Goal: Transaction & Acquisition: Purchase product/service

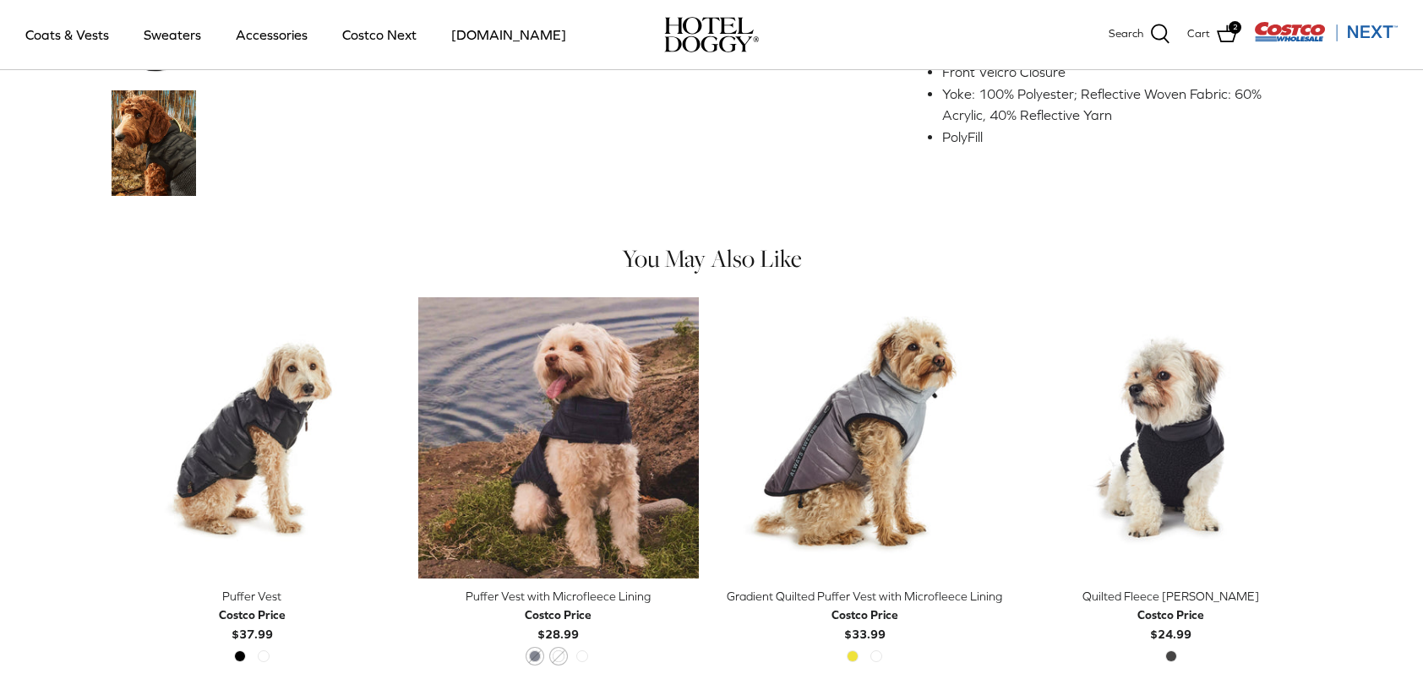
scroll to position [679, 0]
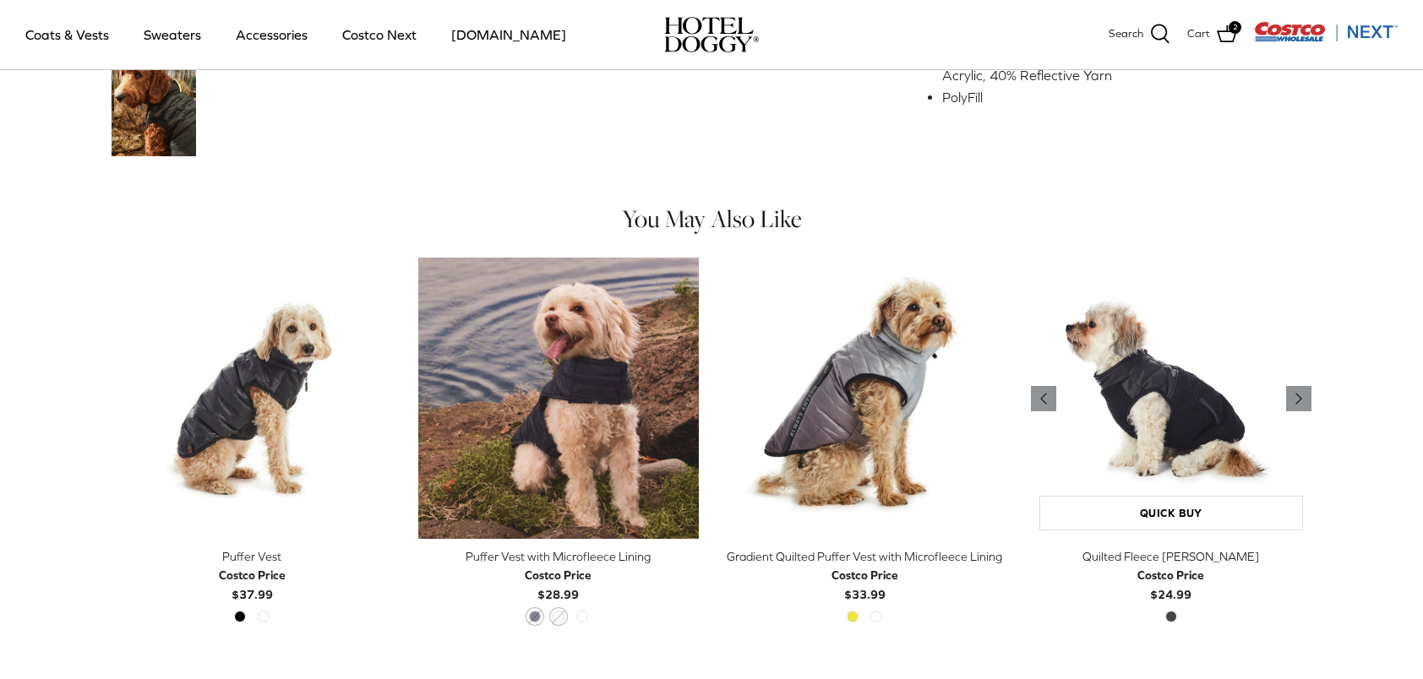
click at [1214, 395] on img "Quilted Fleece Melton Vest" at bounding box center [1171, 398] width 281 height 281
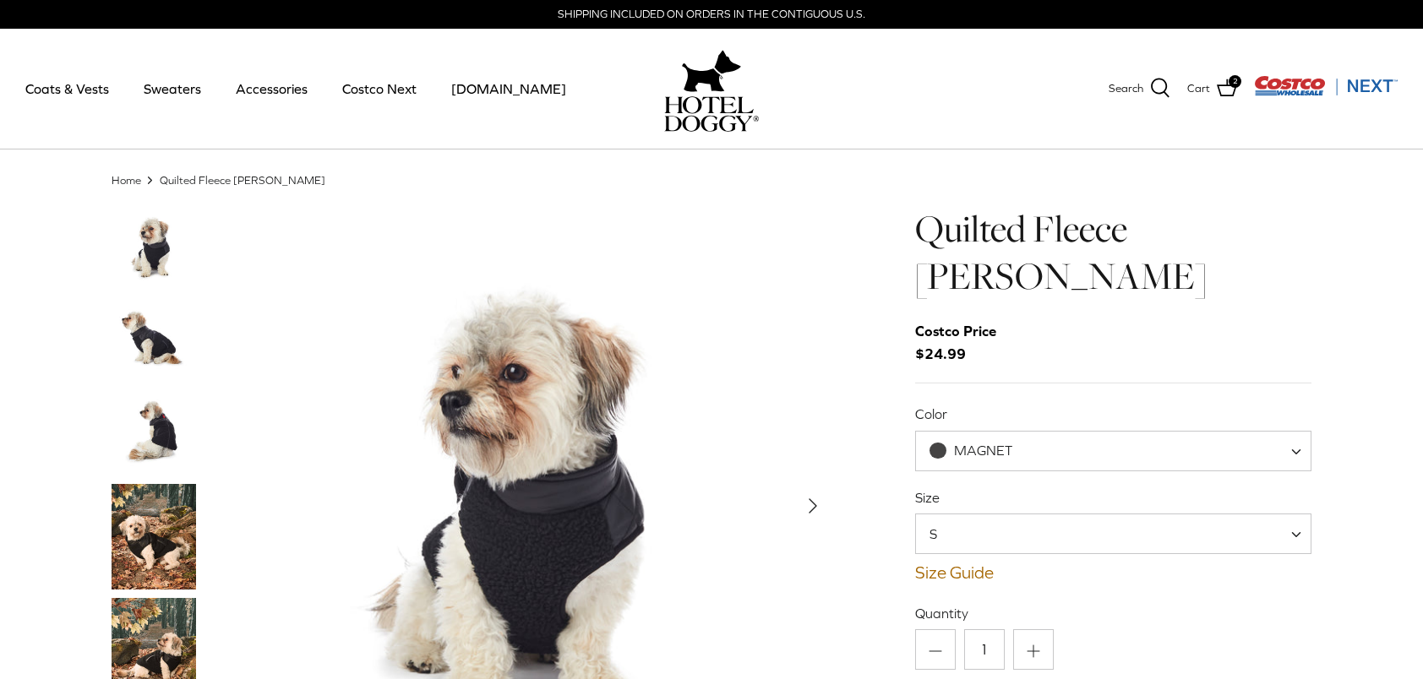
click at [155, 341] on img "Thumbnail Link" at bounding box center [154, 340] width 85 height 85
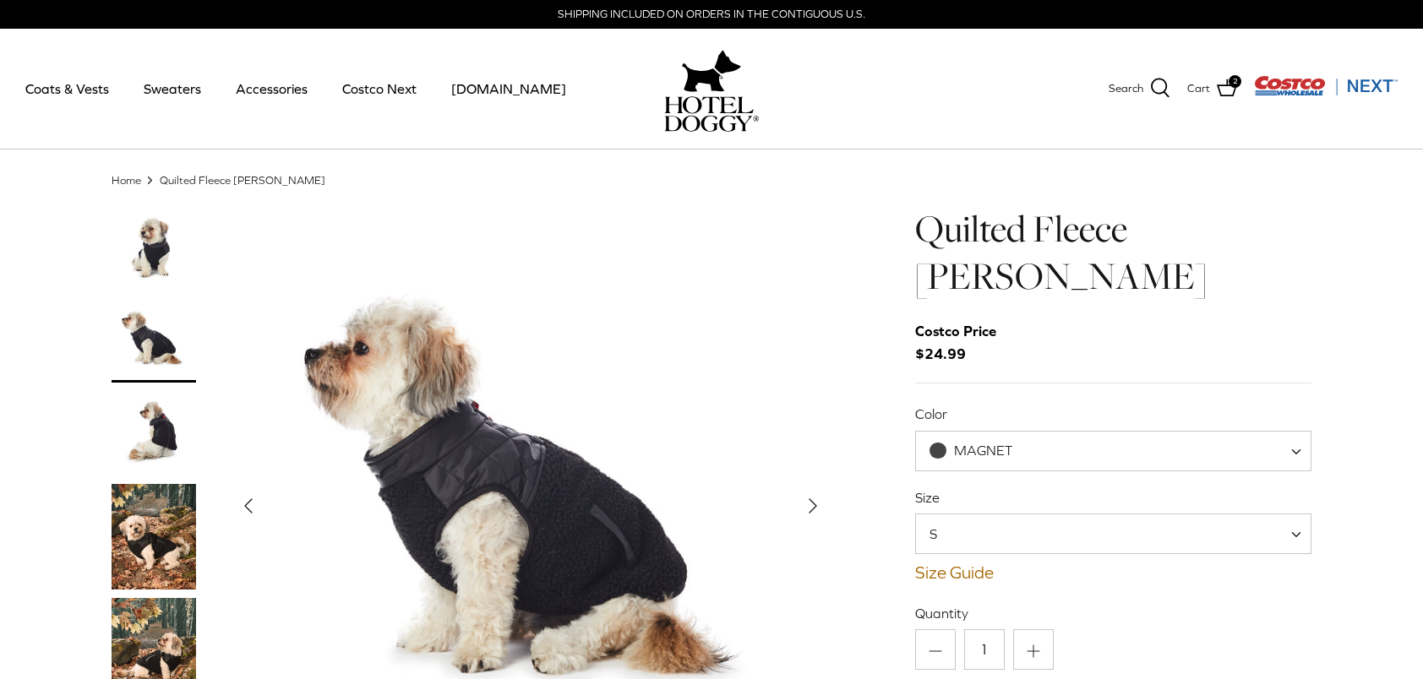
click at [162, 445] on img "Thumbnail Link" at bounding box center [154, 433] width 85 height 85
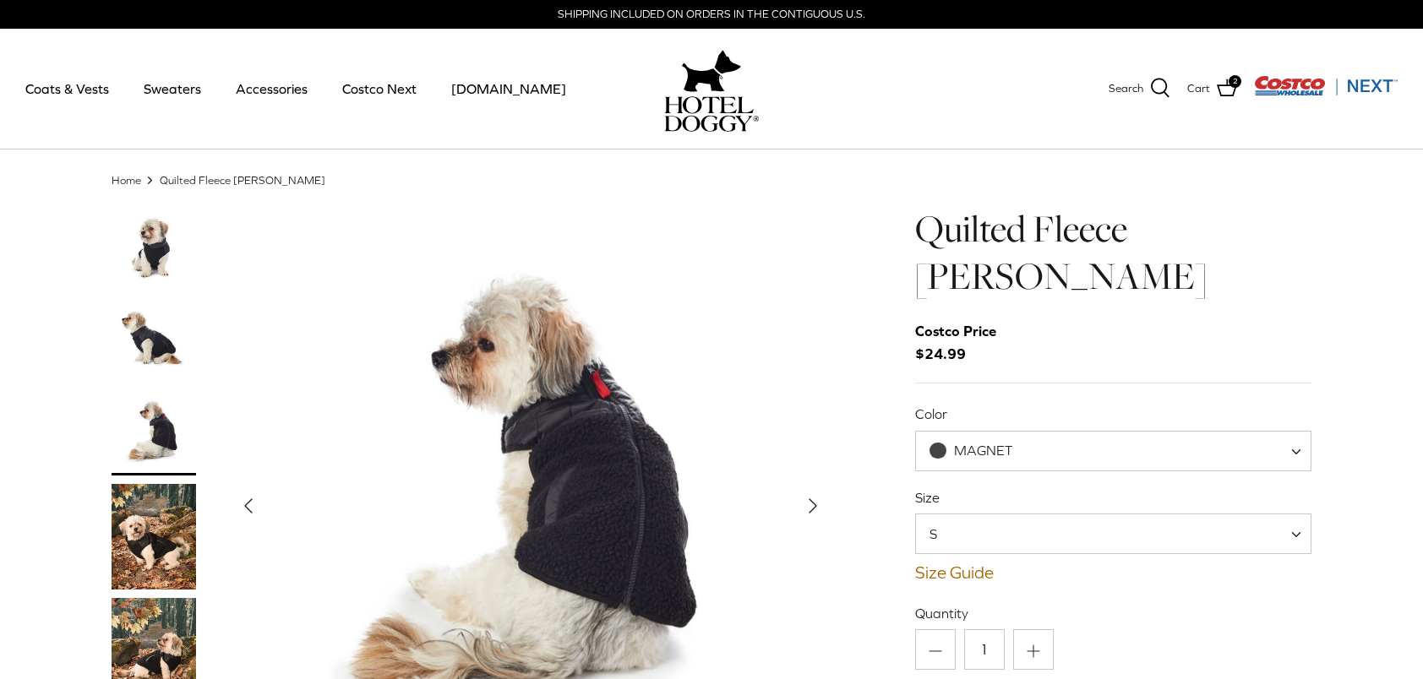
click at [816, 504] on icon "Right" at bounding box center [812, 506] width 27 height 27
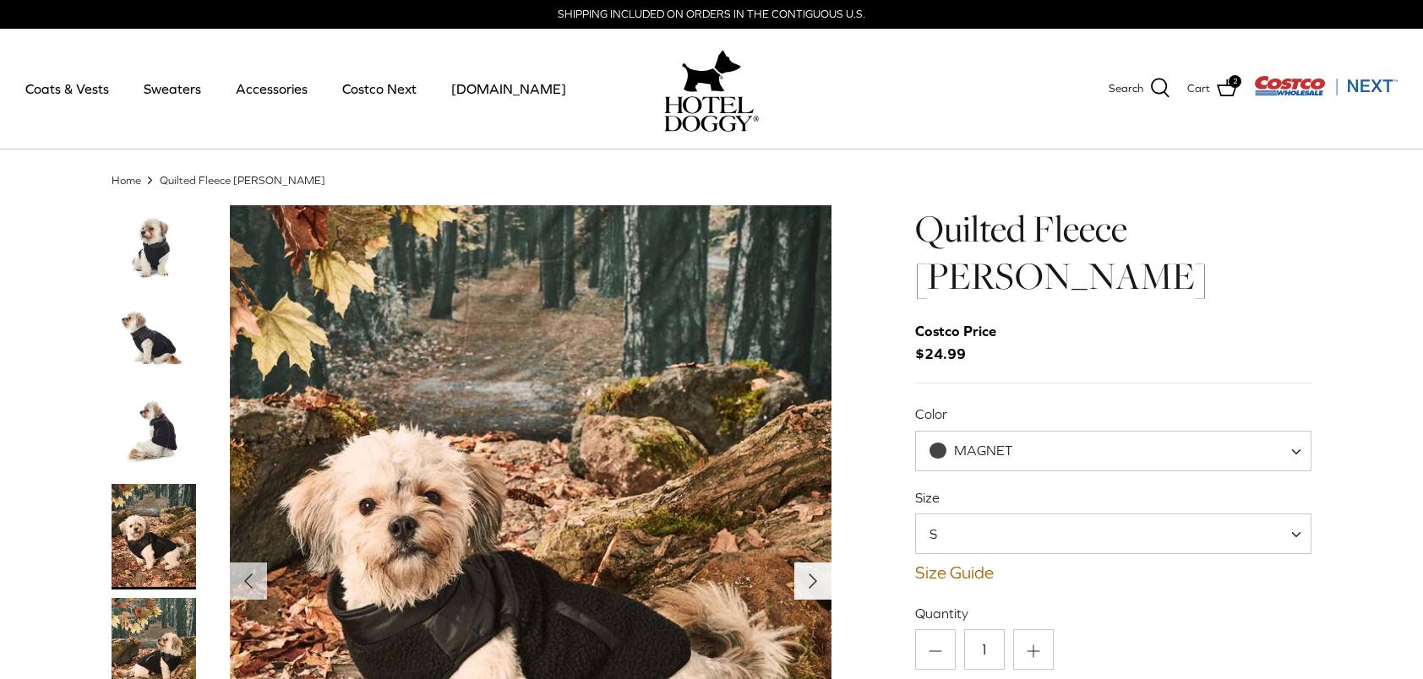
click at [808, 578] on icon "Right" at bounding box center [812, 581] width 27 height 27
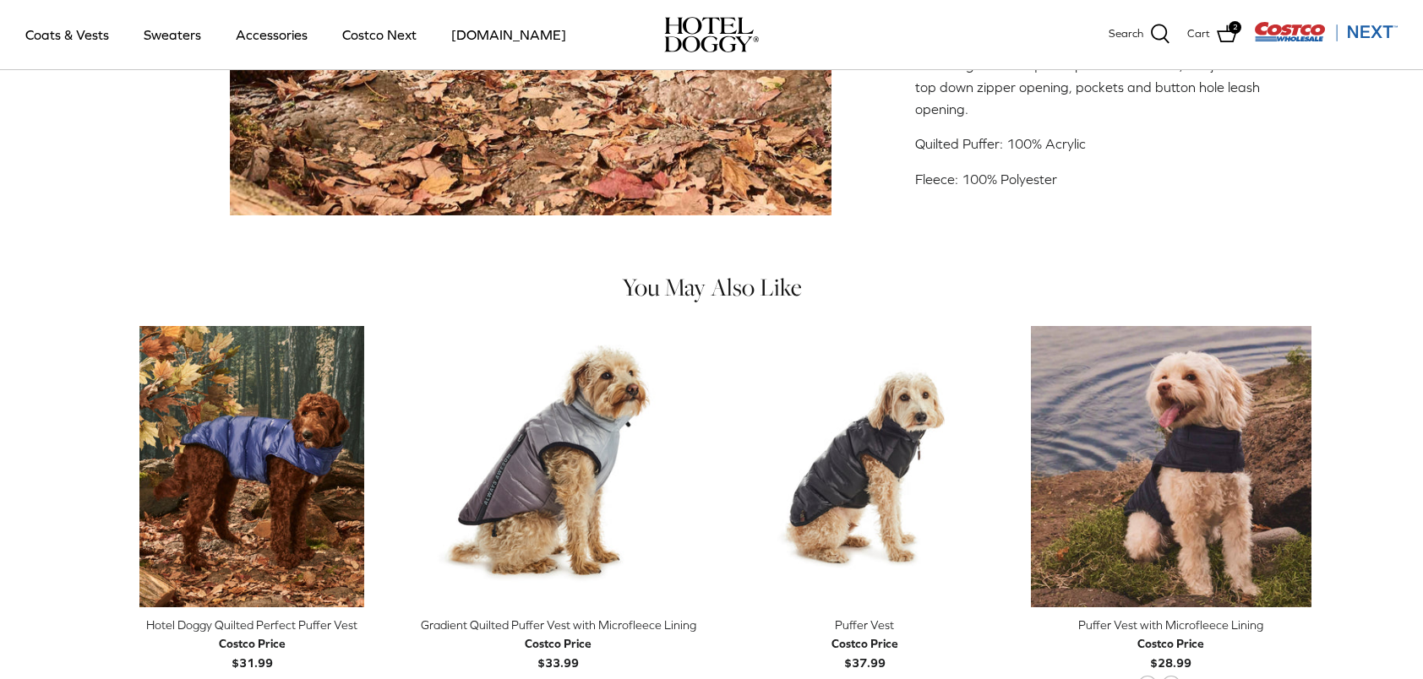
scroll to position [761, 0]
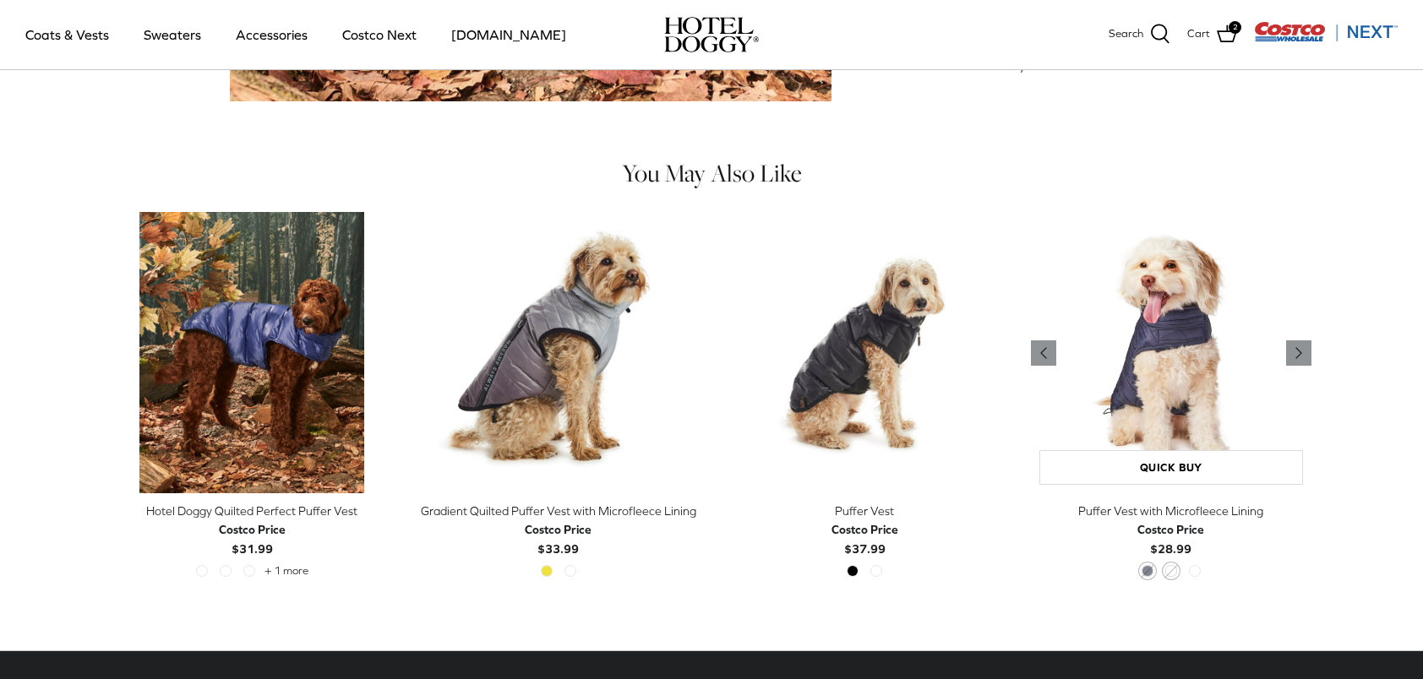
click at [1152, 374] on img "Puffer Vest with Microfleece Lining" at bounding box center [1171, 352] width 281 height 281
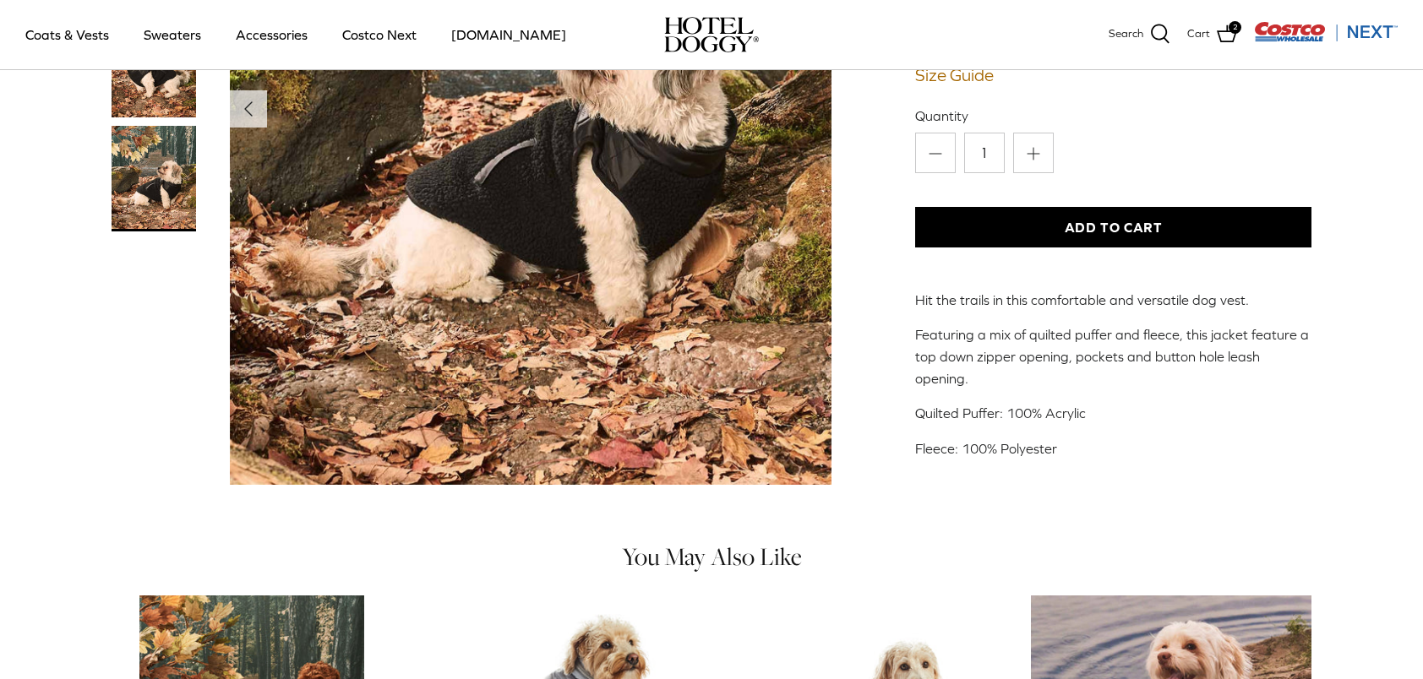
scroll to position [169, 0]
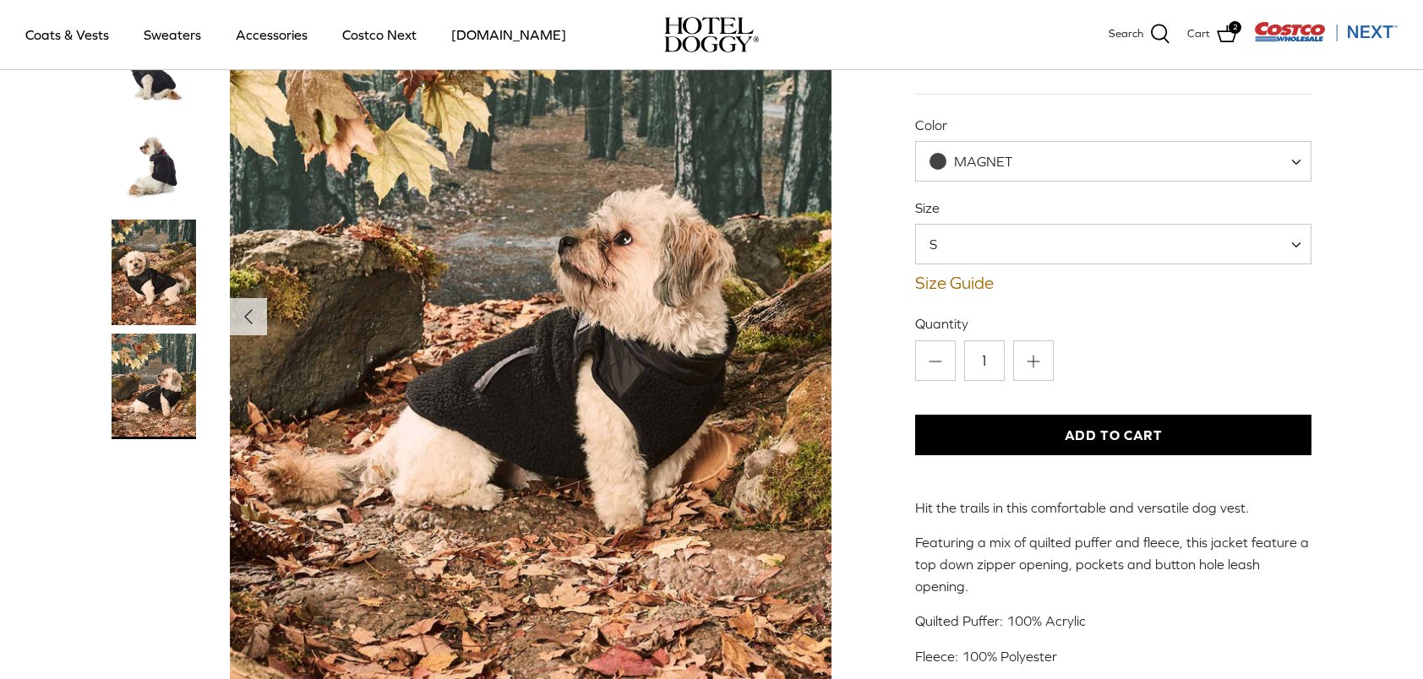
click at [150, 139] on img "Thumbnail Link" at bounding box center [154, 169] width 85 height 85
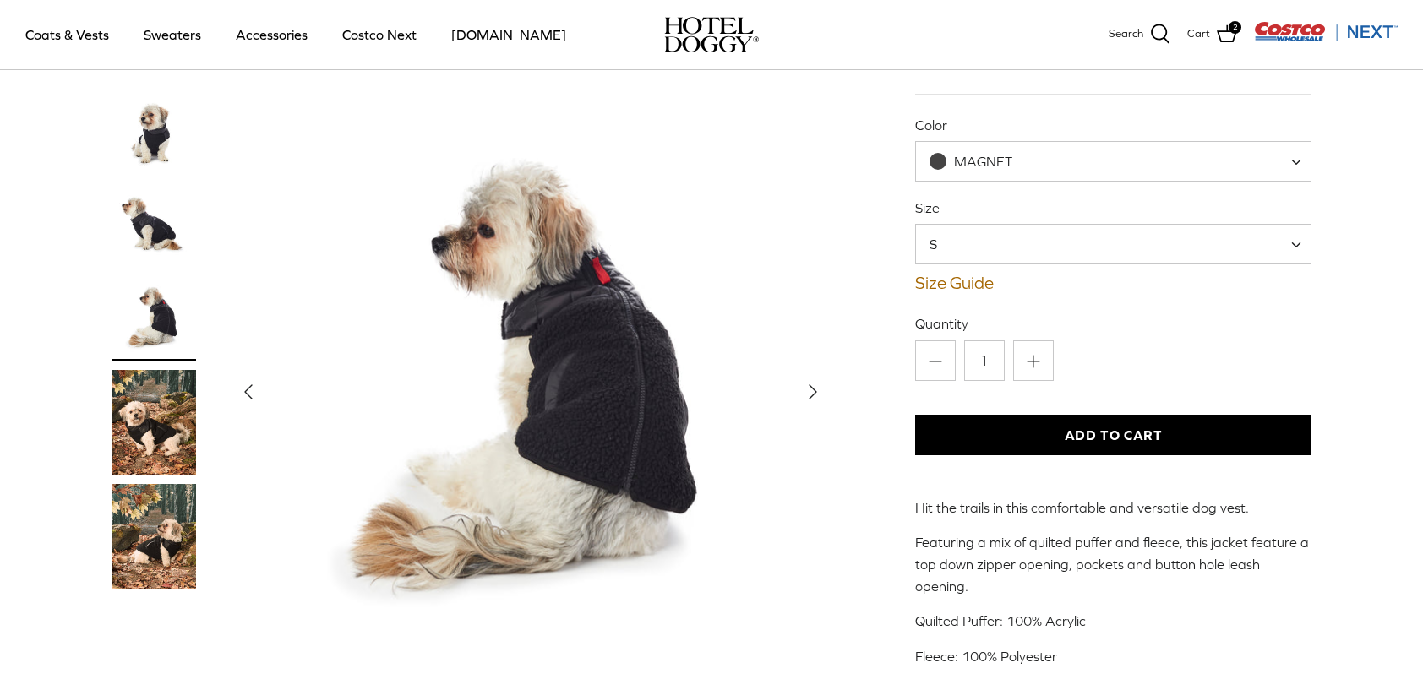
click at [807, 379] on icon "Right" at bounding box center [812, 392] width 27 height 27
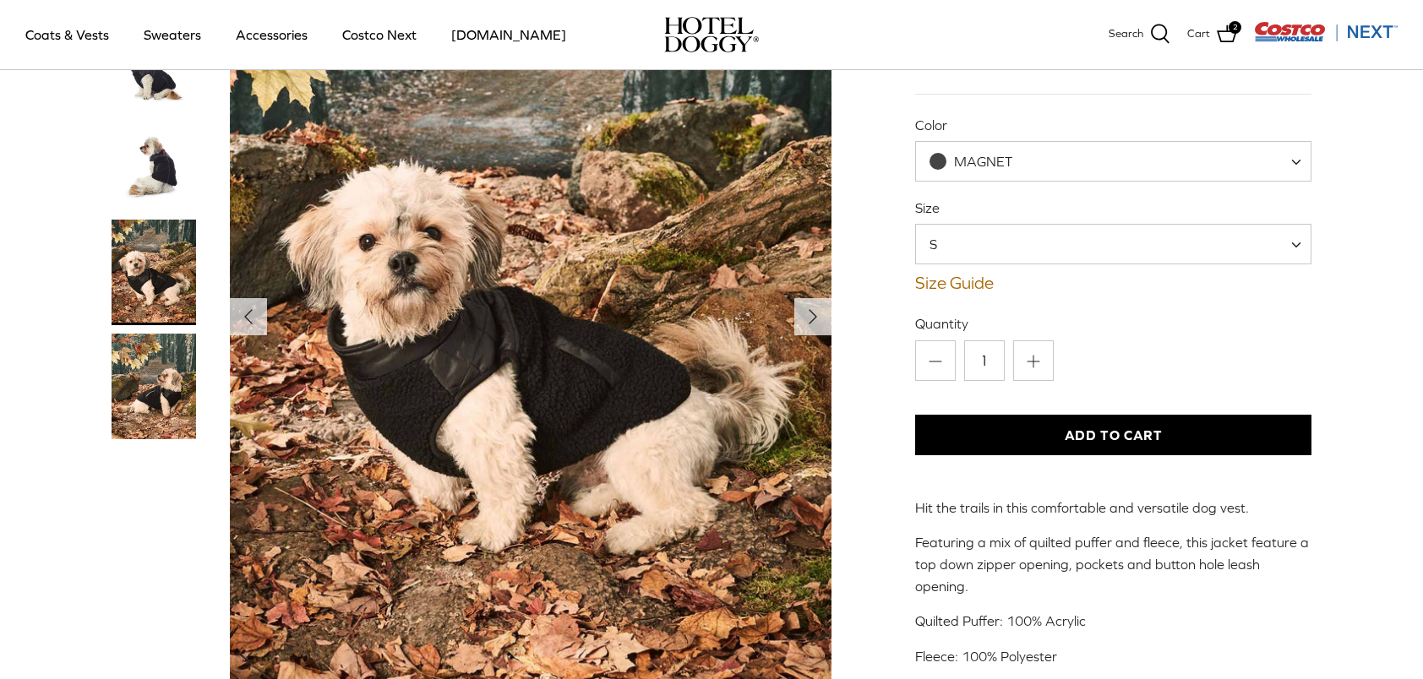
click at [808, 378] on img "Show Gallery" at bounding box center [531, 317] width 602 height 752
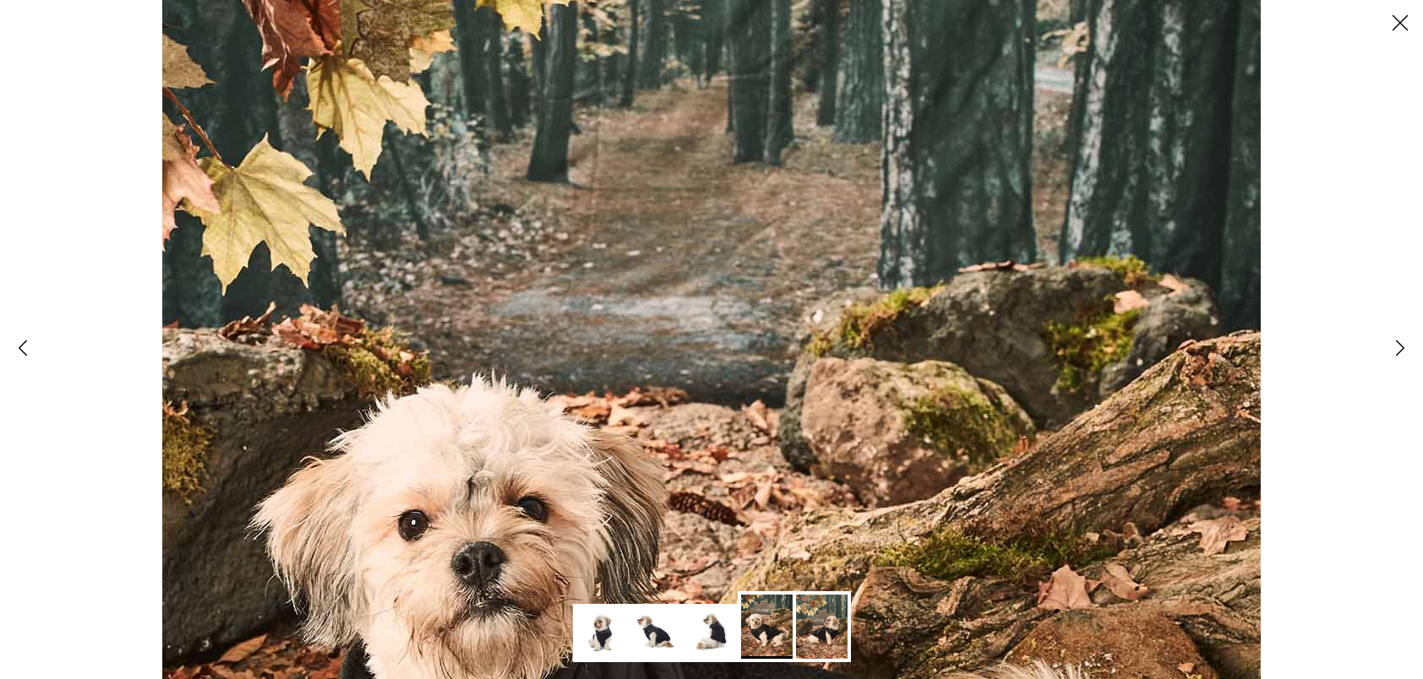
click at [1409, 25] on icon "Close" at bounding box center [1400, 22] width 29 height 29
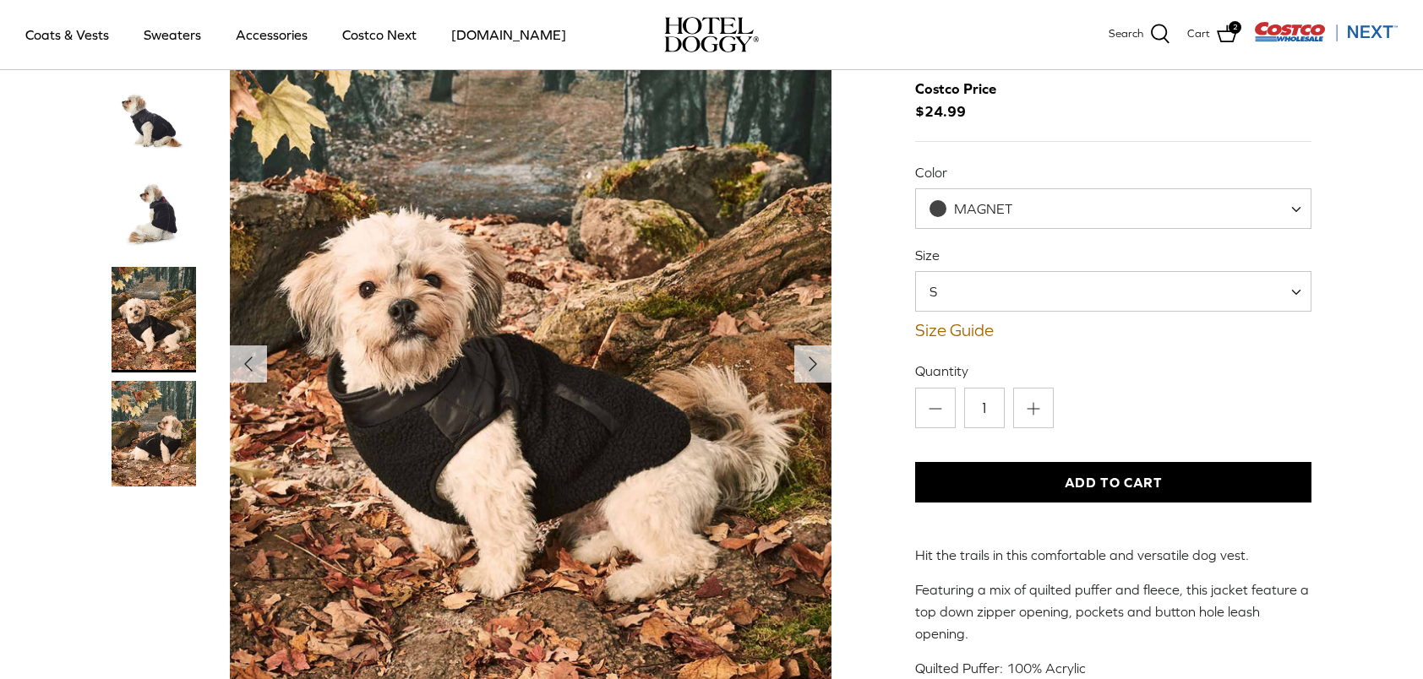
scroll to position [0, 0]
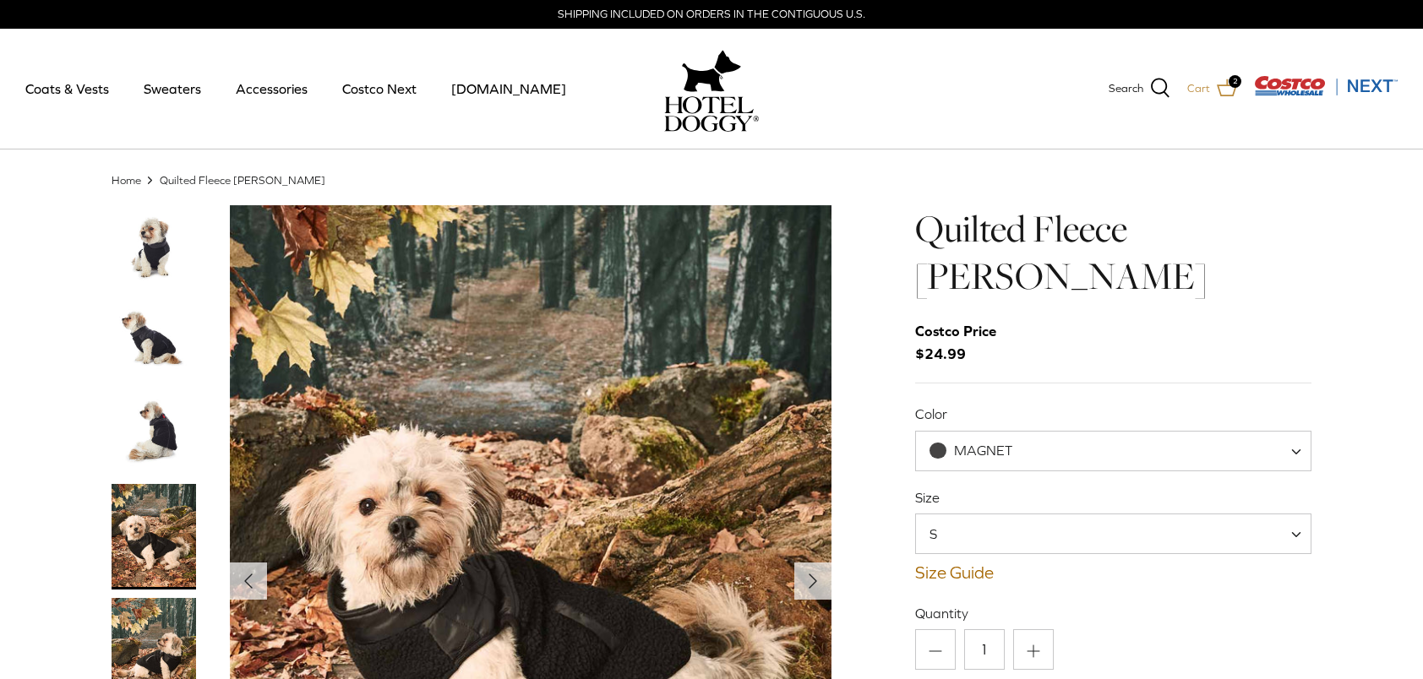
click at [1238, 84] on span "2" at bounding box center [1235, 81] width 13 height 13
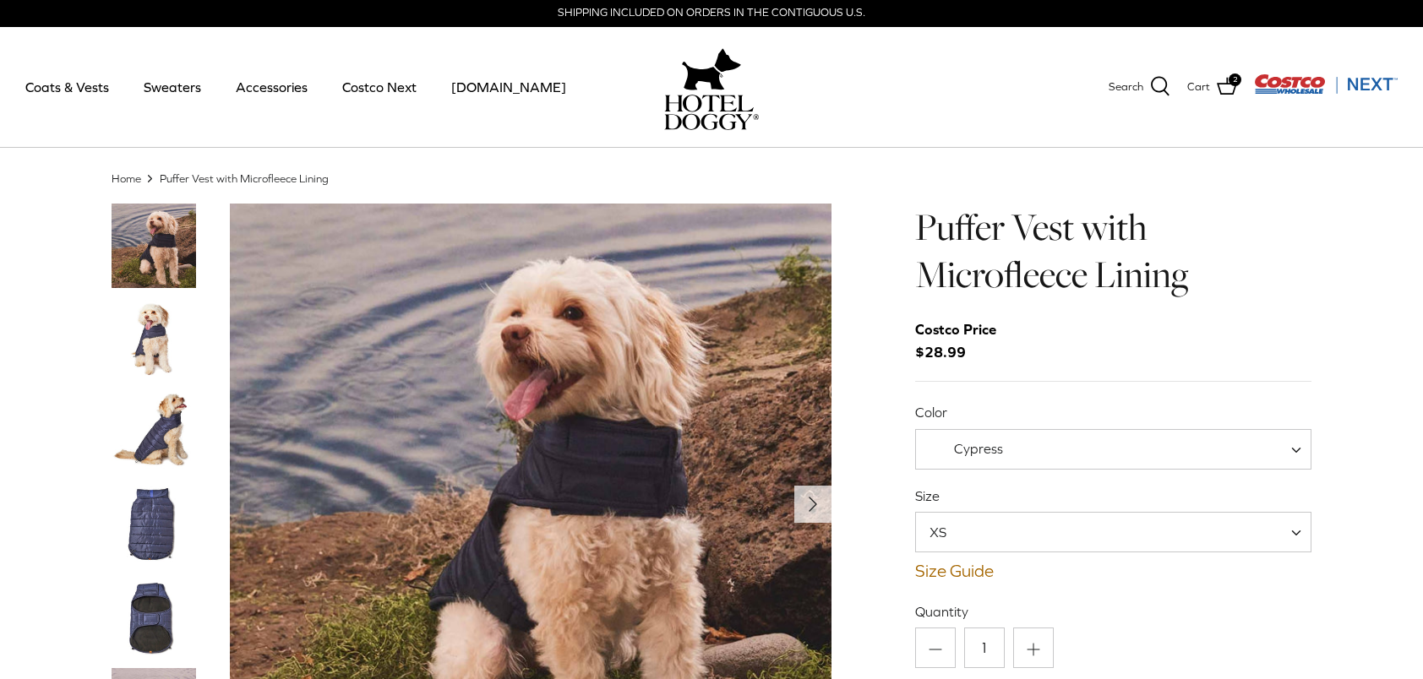
scroll to position [2, 0]
click at [1296, 449] on span at bounding box center [1302, 449] width 17 height 41
click at [967, 455] on span "Cypress" at bounding box center [978, 448] width 49 height 15
click at [1301, 451] on span at bounding box center [1302, 449] width 17 height 41
click at [150, 339] on img "Thumbnail Link" at bounding box center [154, 339] width 85 height 85
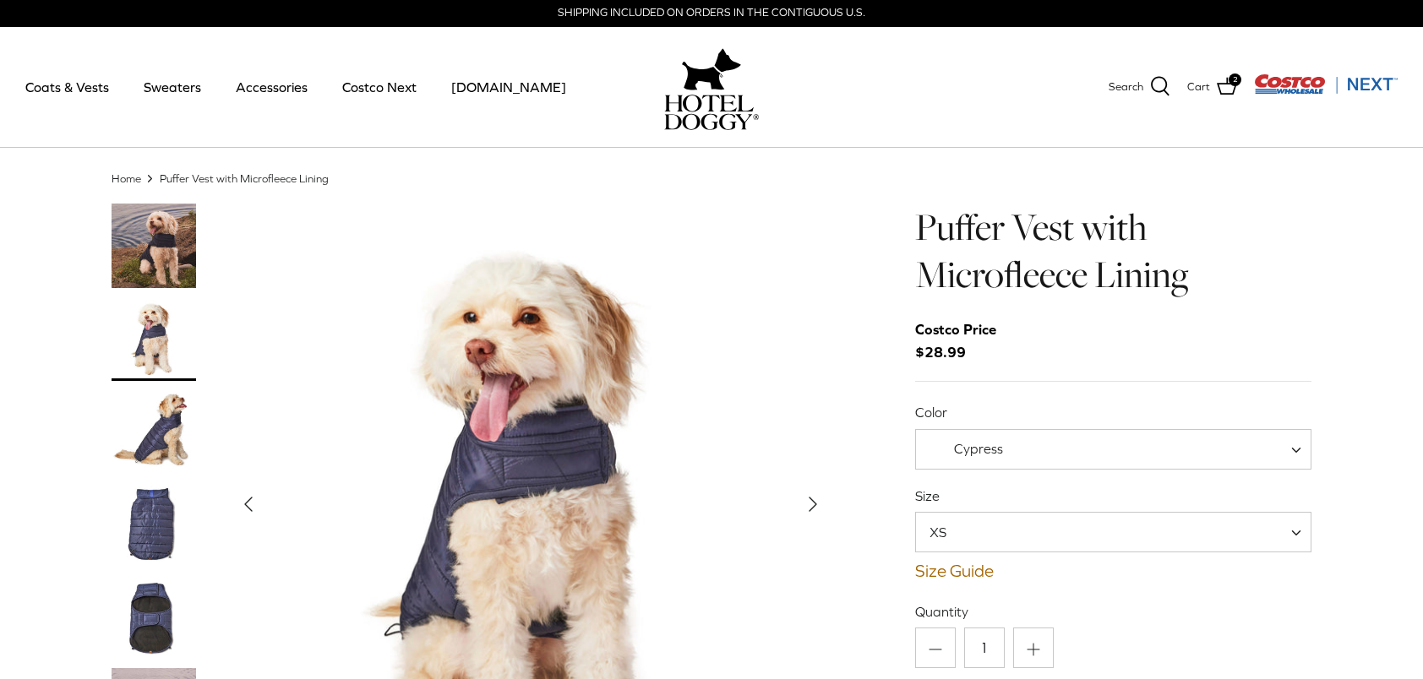
click at [161, 417] on img "Thumbnail Link" at bounding box center [154, 432] width 85 height 85
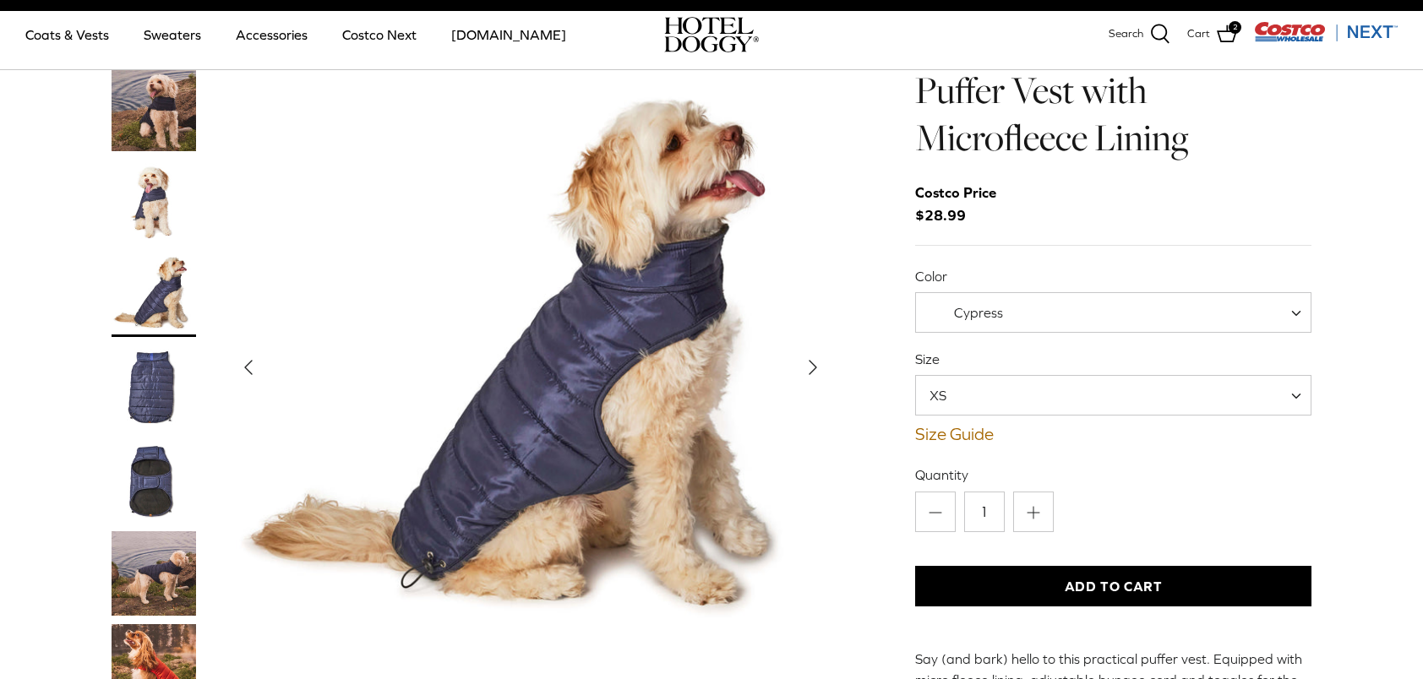
scroll to position [0, 0]
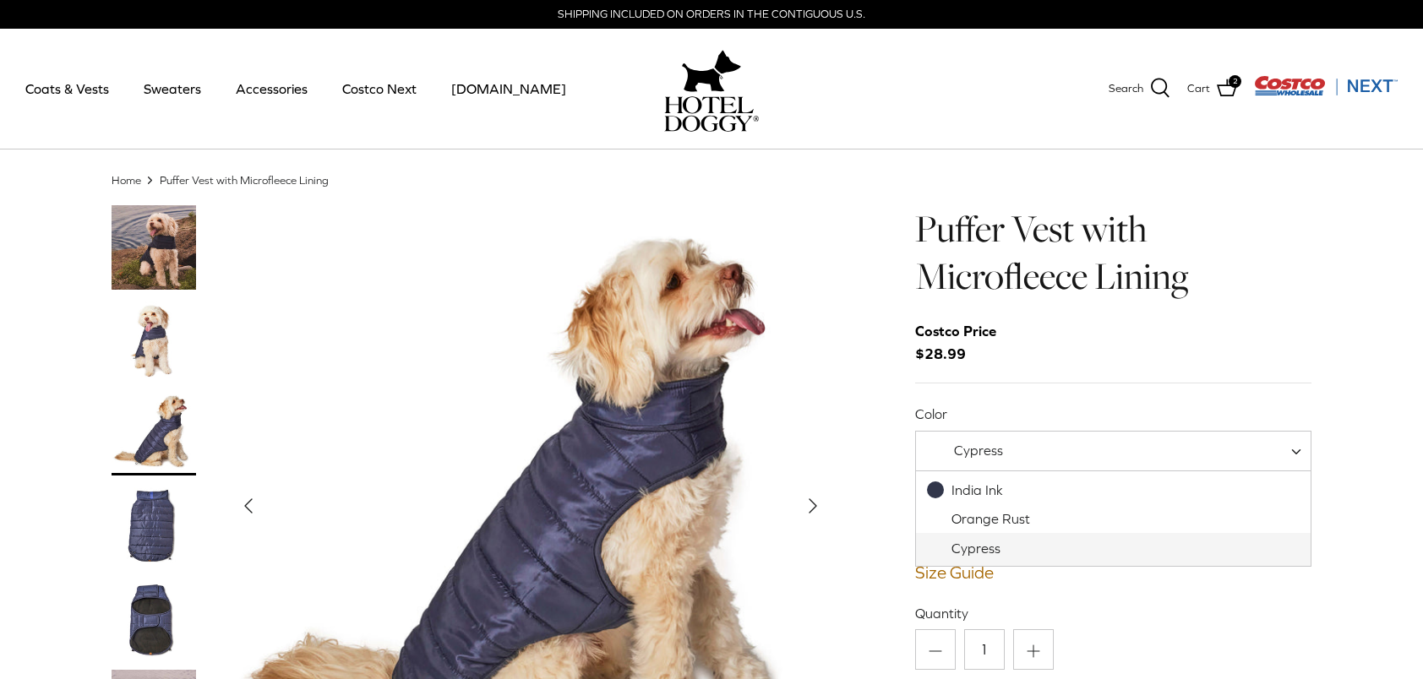
click at [1293, 453] on span "Cypress" at bounding box center [1113, 451] width 396 height 41
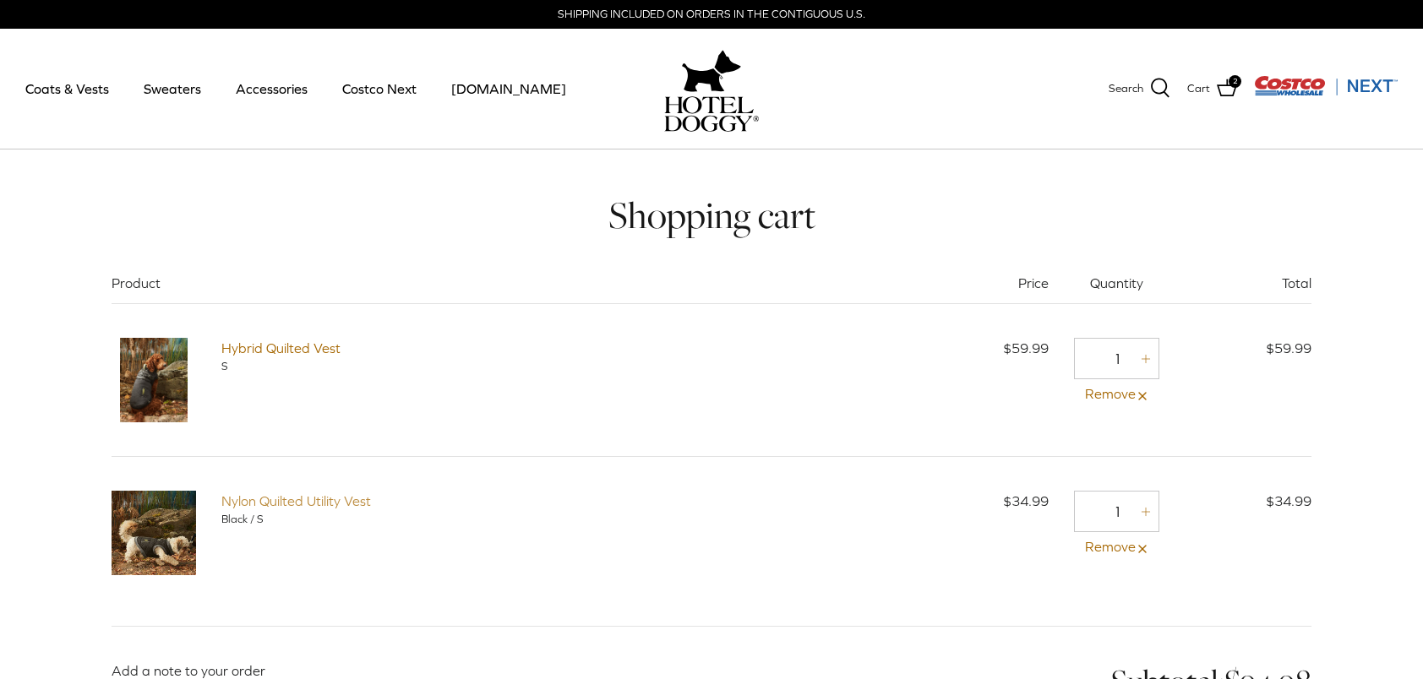
click at [274, 500] on link "Nylon Quilted Utility Vest" at bounding box center [296, 500] width 150 height 15
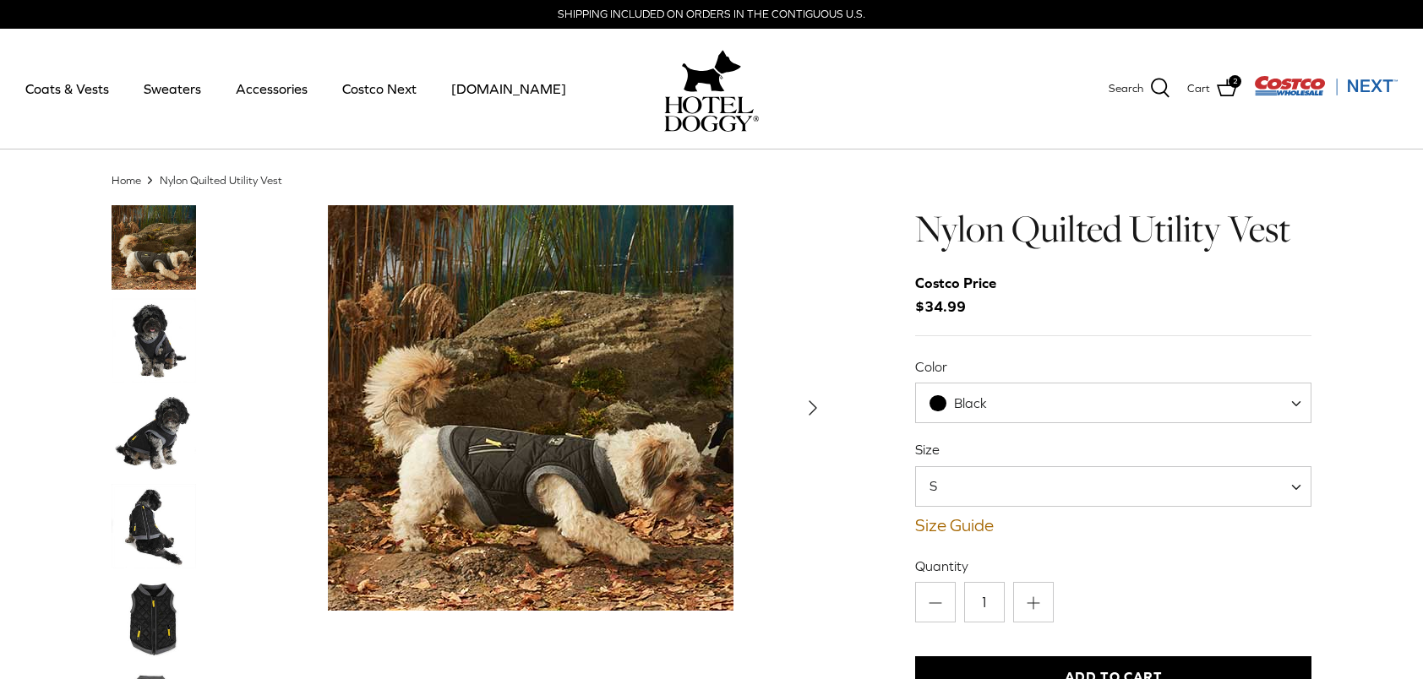
click at [151, 347] on img "Thumbnail Link" at bounding box center [154, 340] width 85 height 85
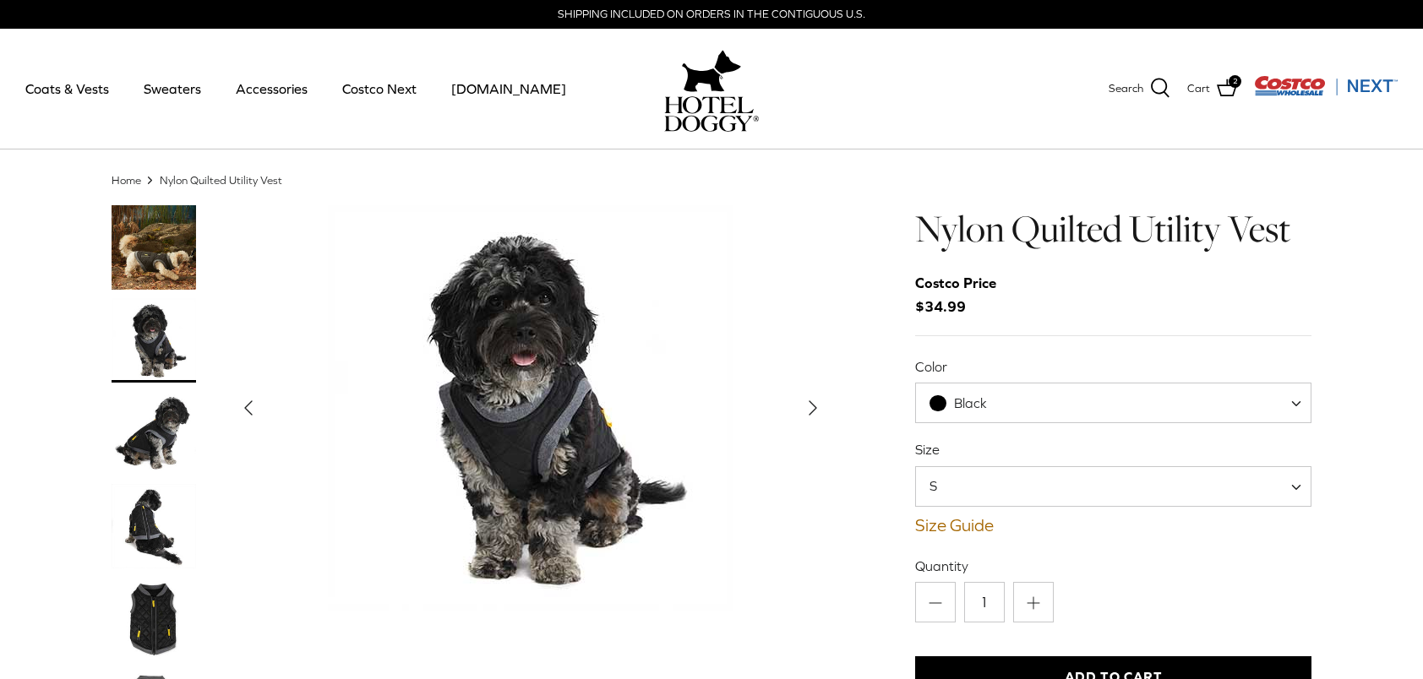
click at [162, 418] on img "Thumbnail Link" at bounding box center [154, 433] width 85 height 85
